Goal: Information Seeking & Learning: Learn about a topic

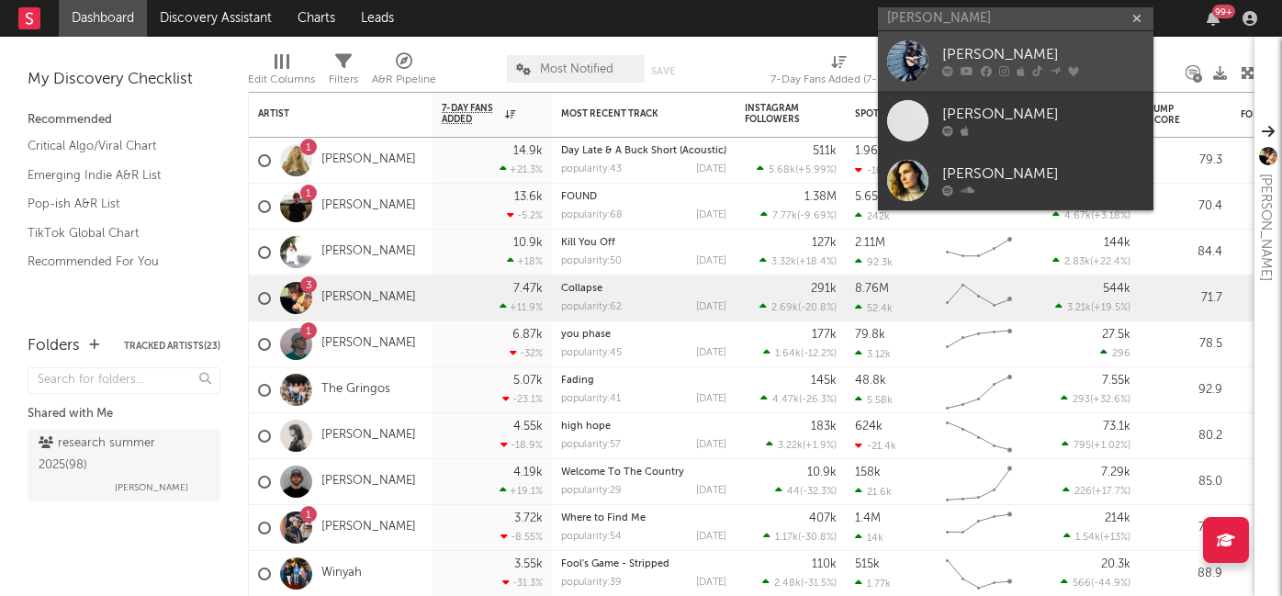
type input "[PERSON_NAME]"
click at [980, 49] on div "[PERSON_NAME]" at bounding box center [1043, 55] width 202 height 22
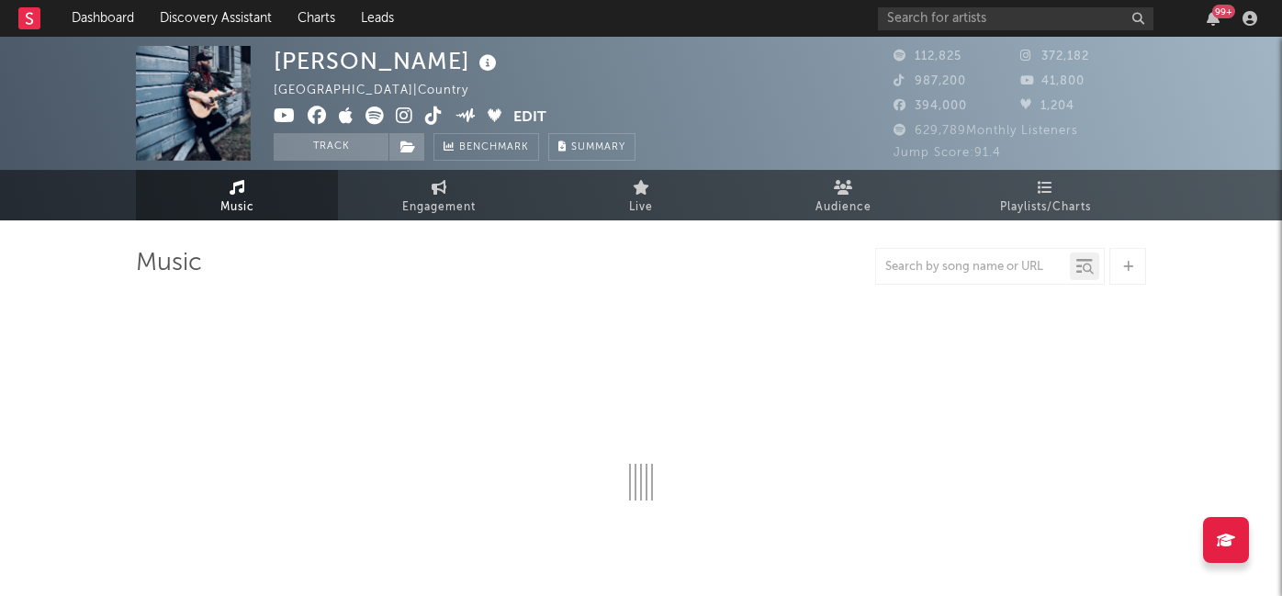
select select "6m"
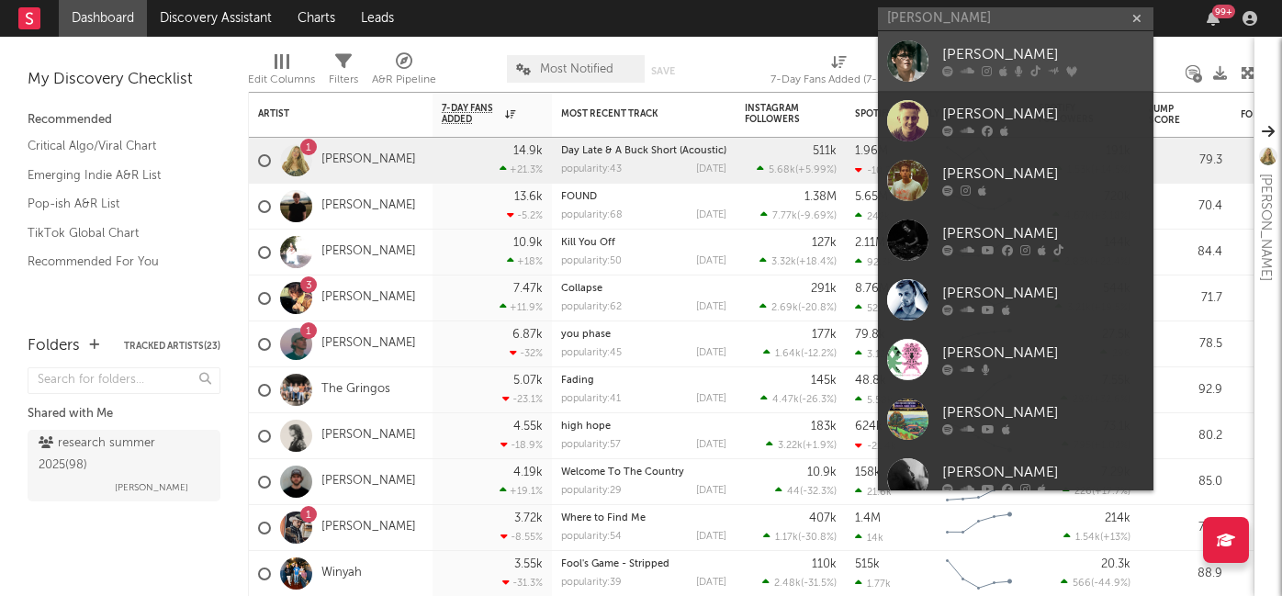
type input "[PERSON_NAME]"
click at [996, 48] on div "[PERSON_NAME]" at bounding box center [1043, 55] width 202 height 22
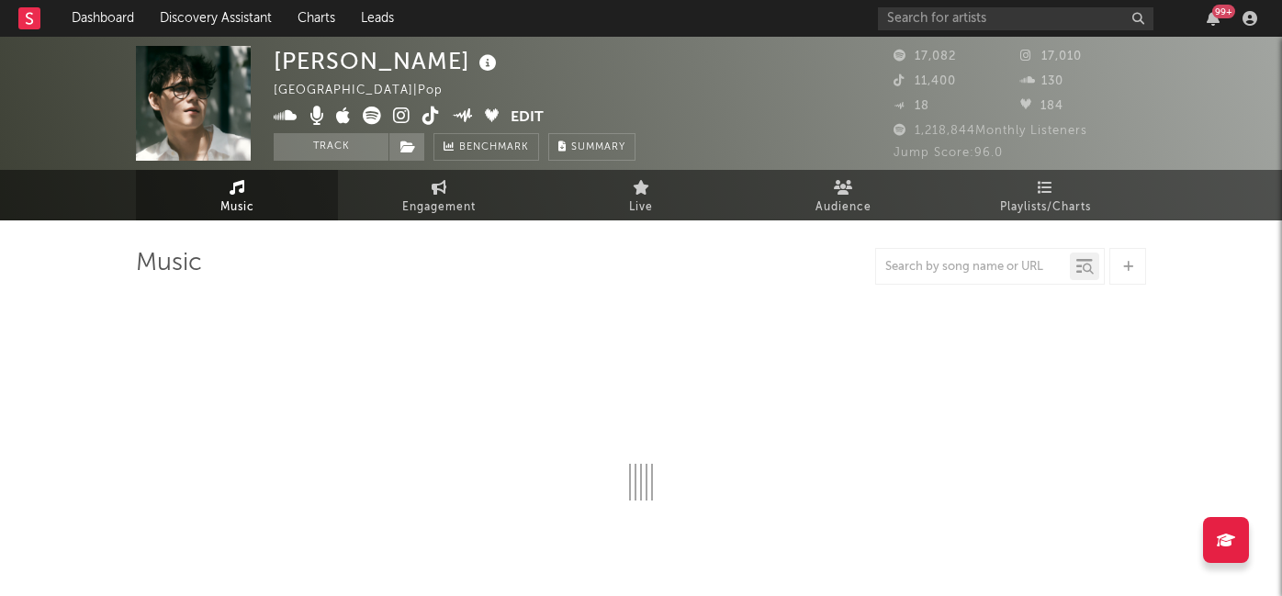
select select "6m"
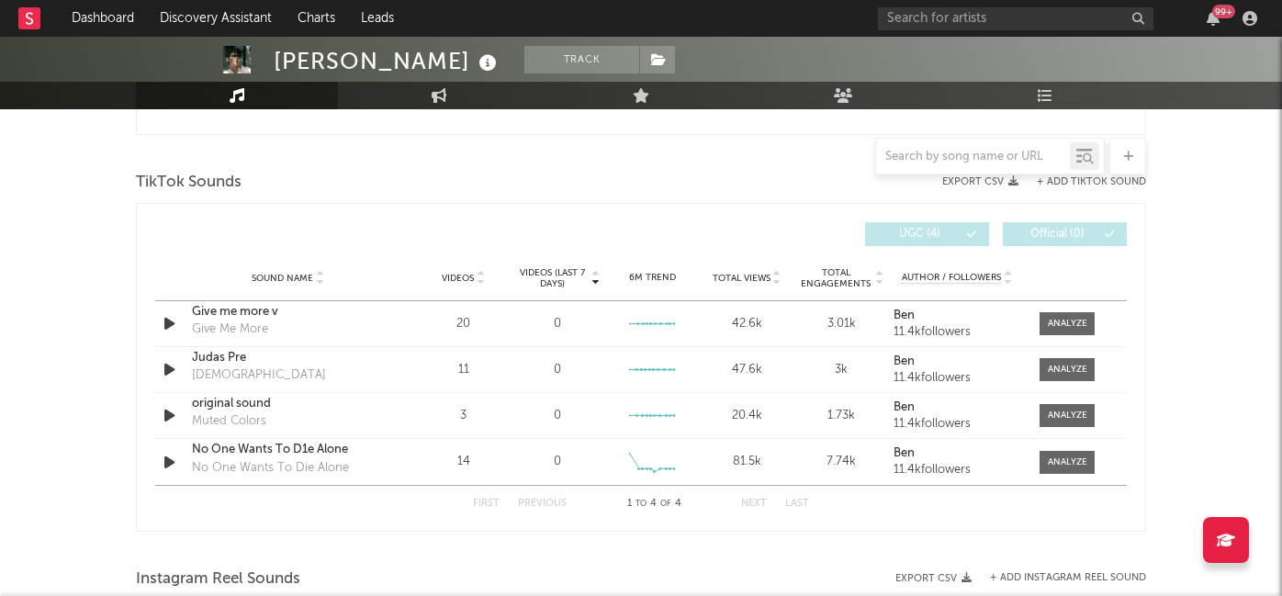
scroll to position [1253, 0]
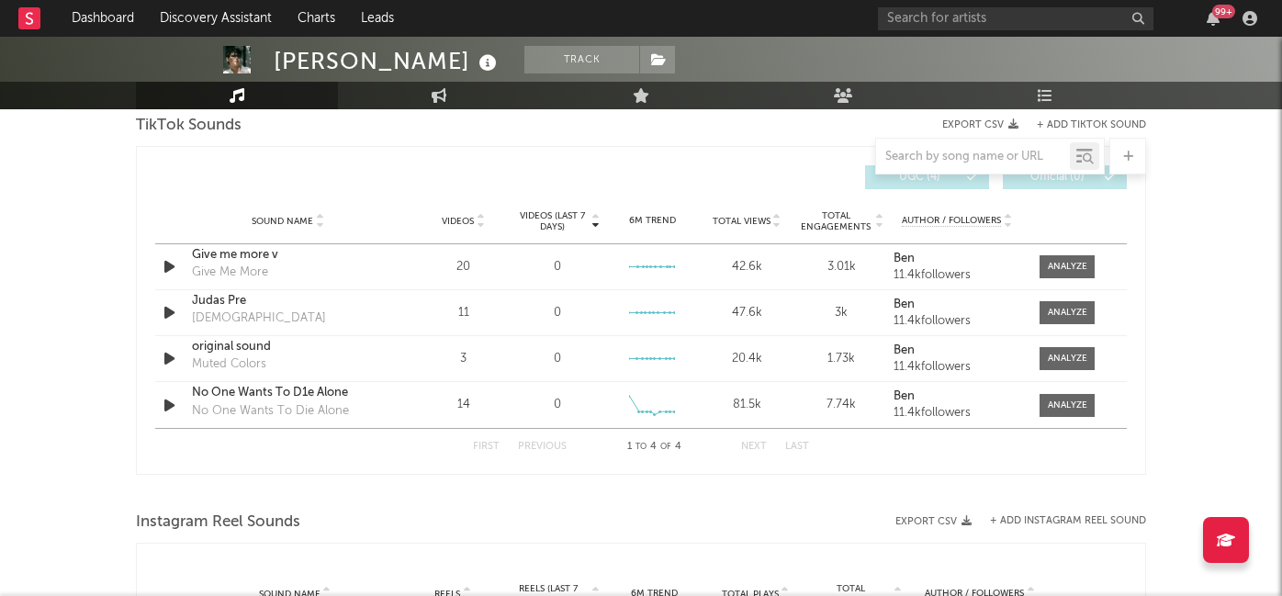
click at [554, 221] on span "Videos (last 7 days)" at bounding box center [552, 221] width 74 height 22
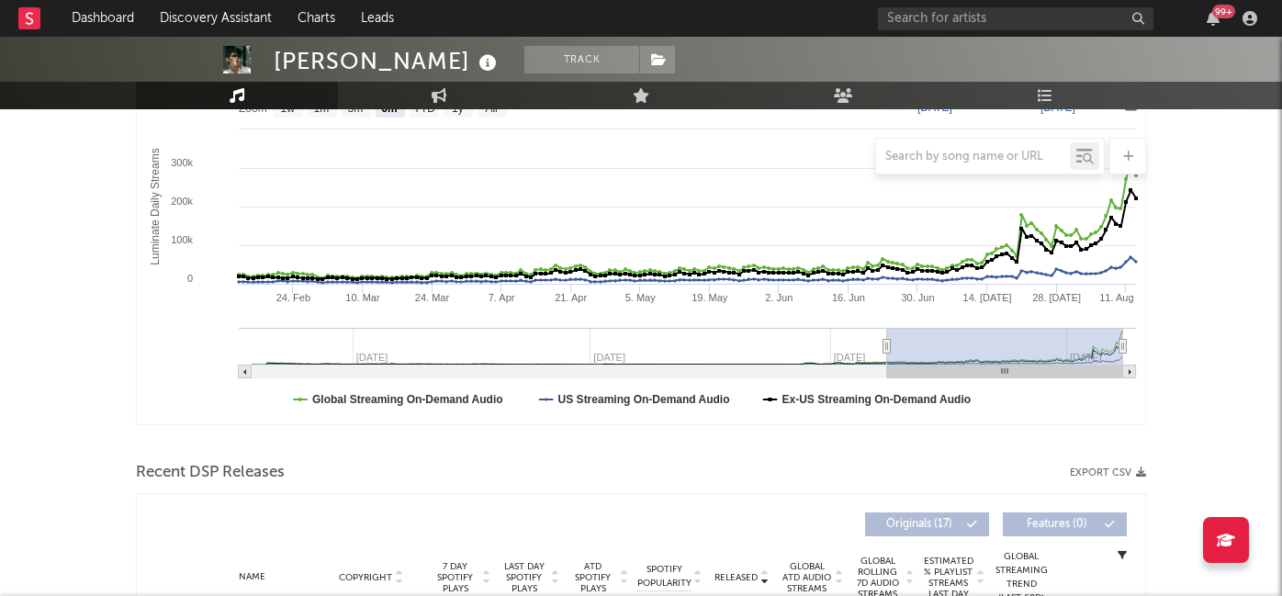
scroll to position [0, 0]
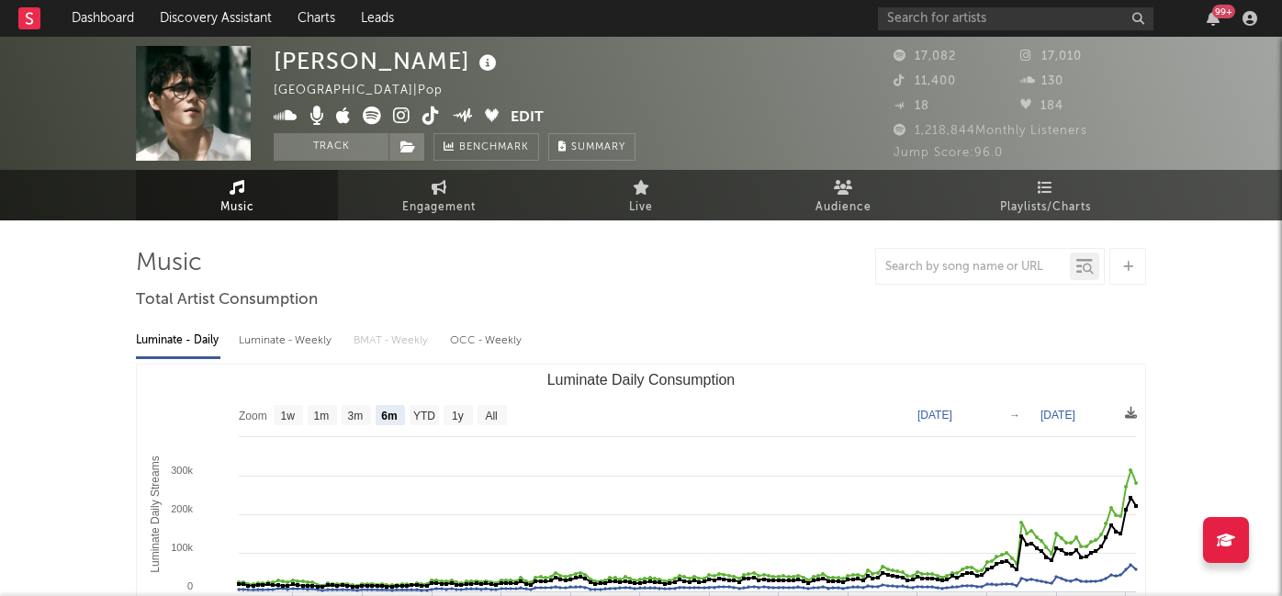
click at [423, 121] on icon at bounding box center [430, 115] width 17 height 18
click at [401, 118] on icon at bounding box center [401, 115] width 17 height 18
